Goal: Find contact information: Find contact information

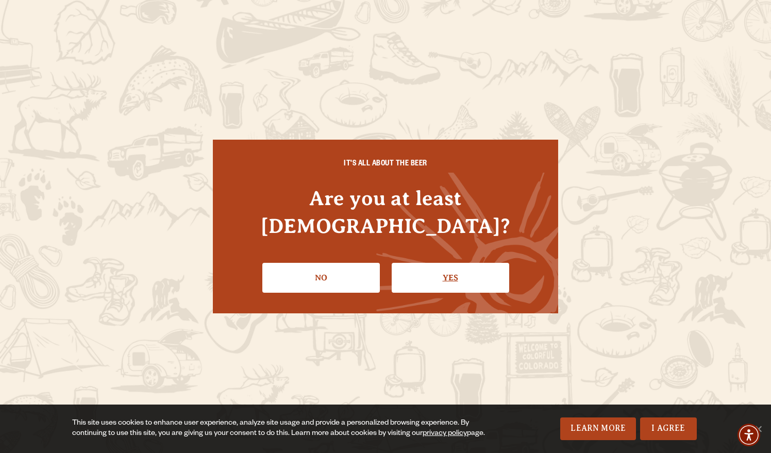
click at [442, 263] on link "Yes" at bounding box center [451, 278] width 118 height 30
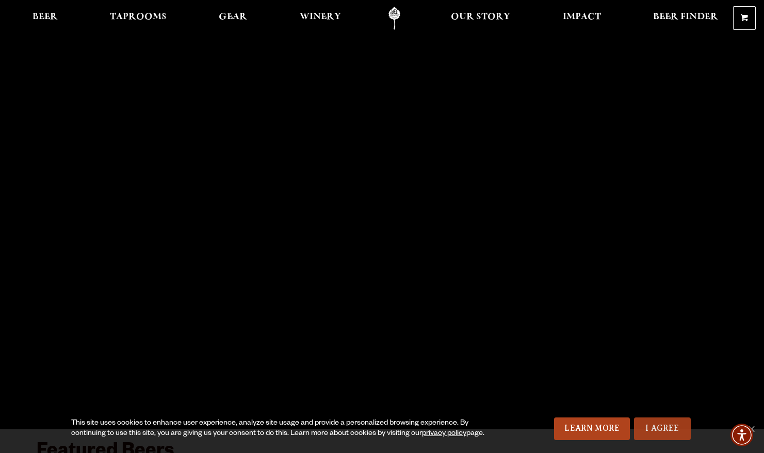
click at [654, 427] on link "I Agree" at bounding box center [662, 429] width 57 height 23
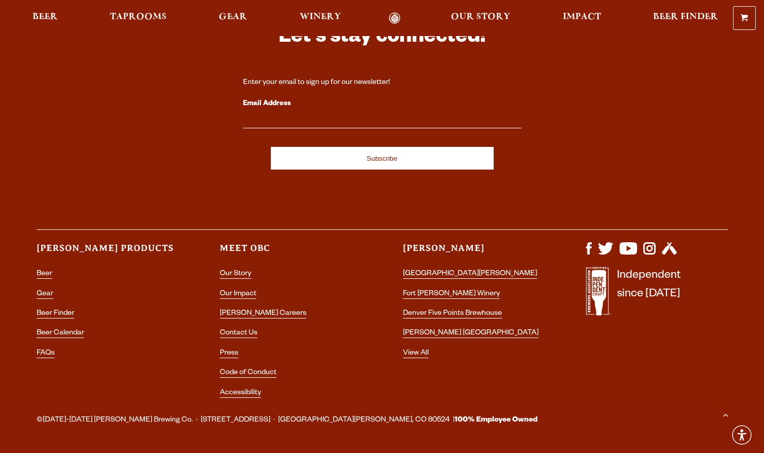
scroll to position [2921, 0]
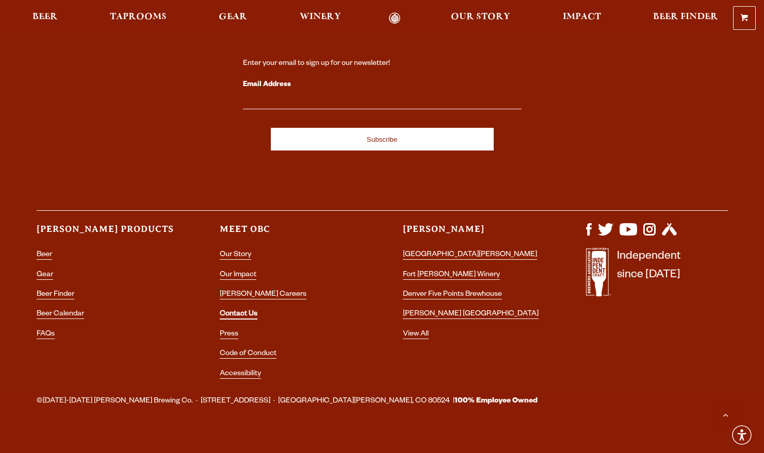
click at [228, 310] on link "Contact Us" at bounding box center [239, 314] width 38 height 9
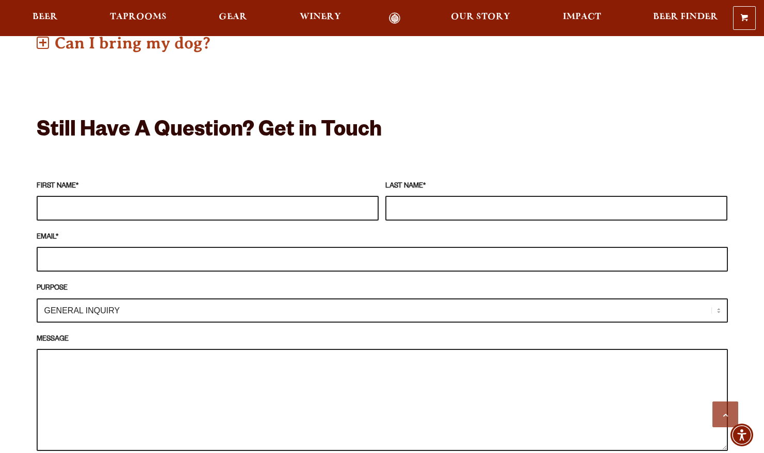
scroll to position [846, 0]
